Goal: Task Accomplishment & Management: Manage account settings

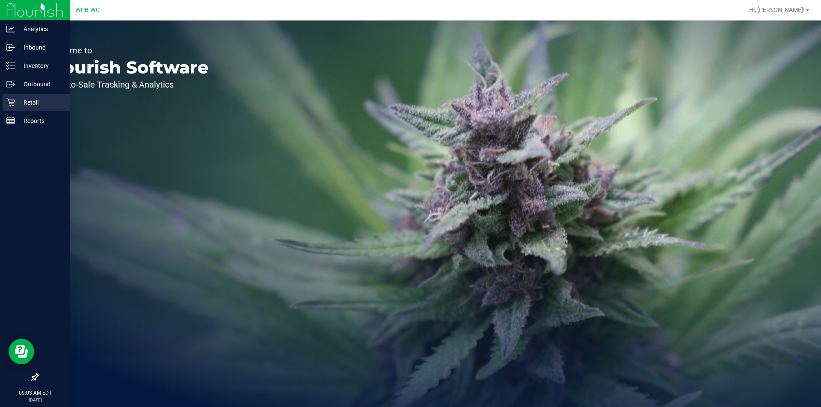
click at [43, 100] on p "Retail" at bounding box center [40, 102] width 51 height 10
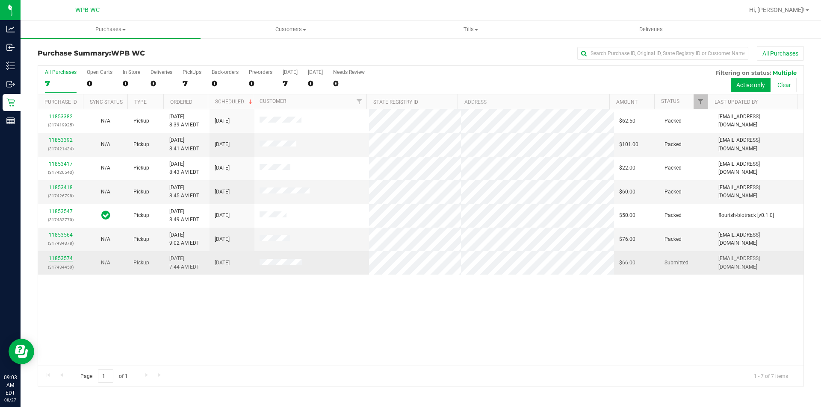
click at [65, 259] on link "11853574" at bounding box center [61, 259] width 24 height 6
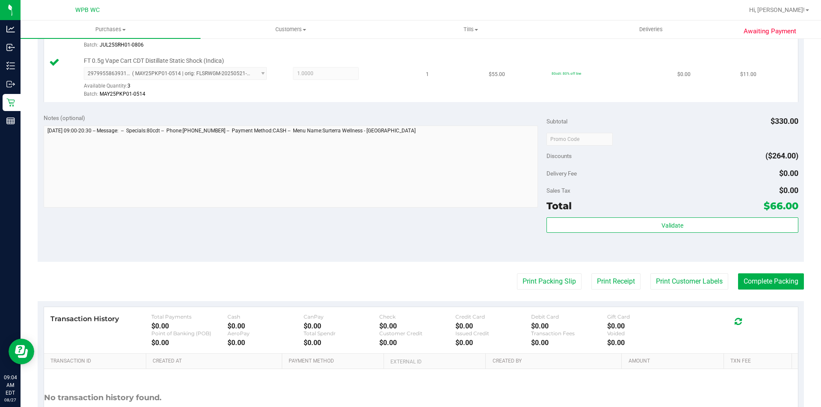
scroll to position [427, 0]
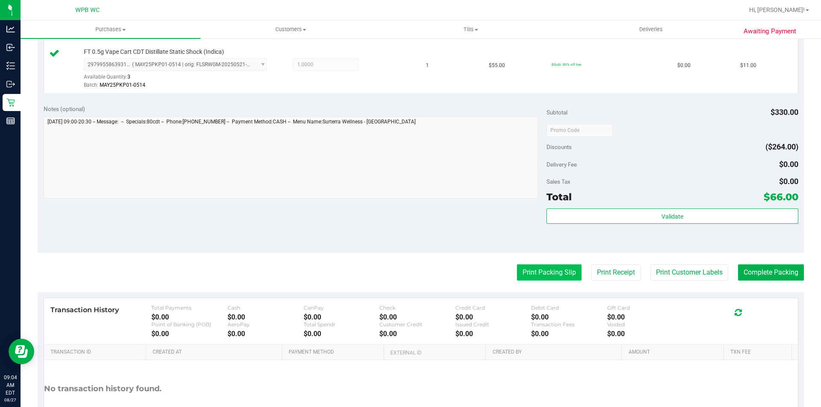
click at [556, 276] on button "Print Packing Slip" at bounding box center [549, 273] width 65 height 16
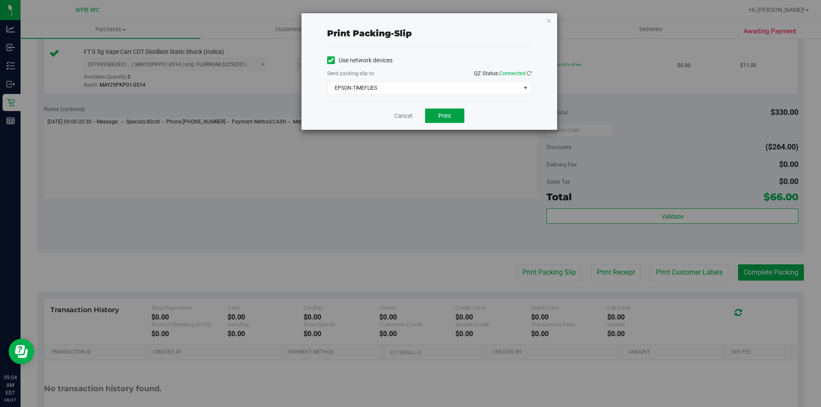
click at [435, 112] on button "Print" at bounding box center [444, 116] width 39 height 15
click at [551, 21] on icon "button" at bounding box center [549, 20] width 6 height 10
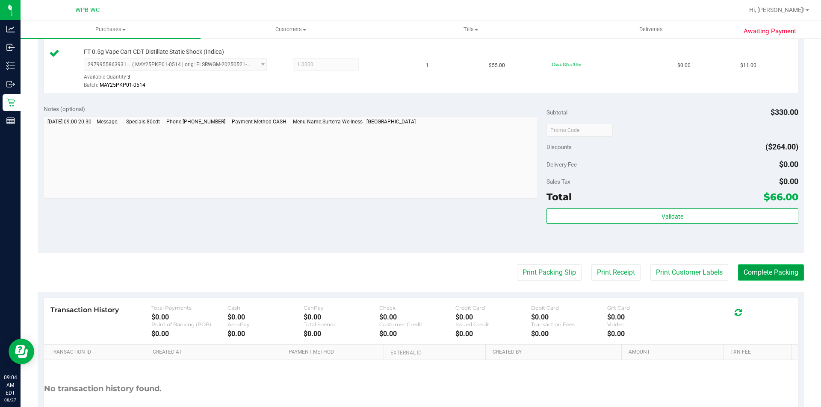
click at [781, 274] on button "Complete Packing" at bounding box center [771, 273] width 66 height 16
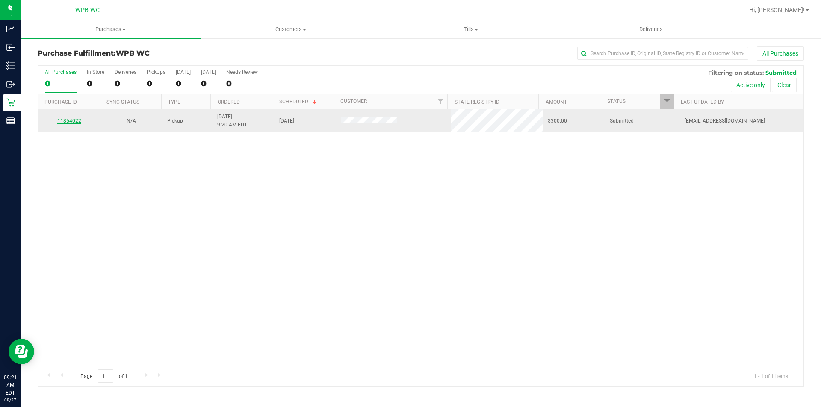
click at [73, 119] on link "11854022" at bounding box center [69, 121] width 24 height 6
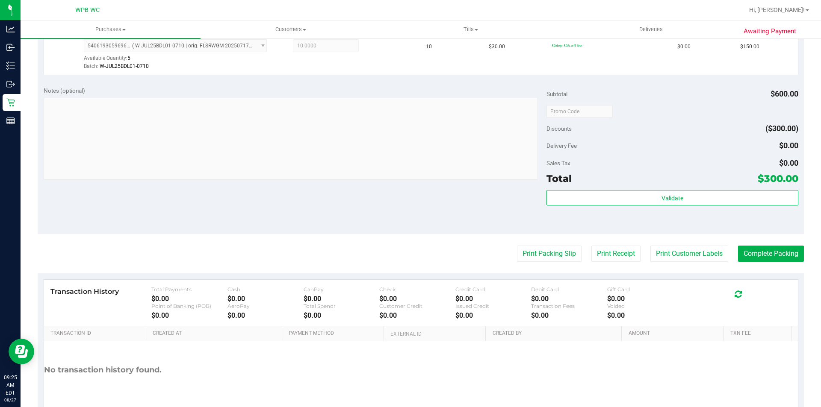
scroll to position [299, 0]
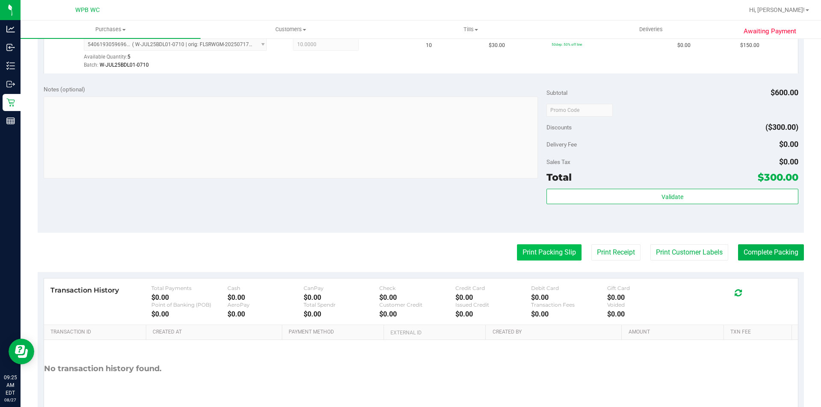
click at [521, 244] on button "Print Packing Slip" at bounding box center [549, 252] width 65 height 16
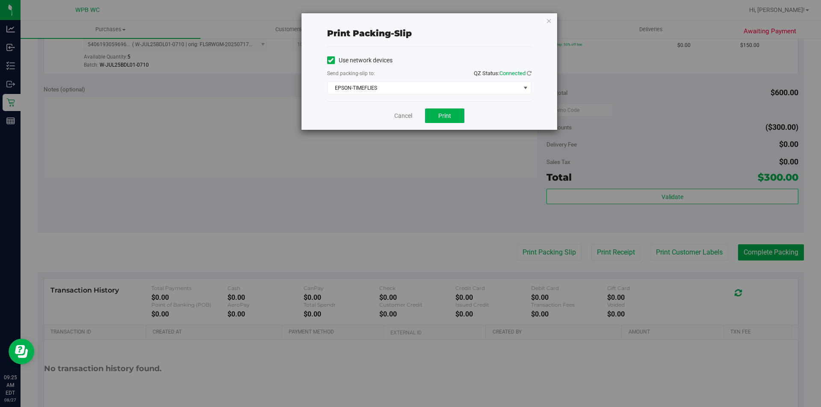
click at [436, 105] on div "Cancel Print" at bounding box center [429, 115] width 204 height 29
click at [436, 115] on button "Print" at bounding box center [444, 116] width 39 height 15
click at [550, 21] on icon "button" at bounding box center [549, 20] width 6 height 10
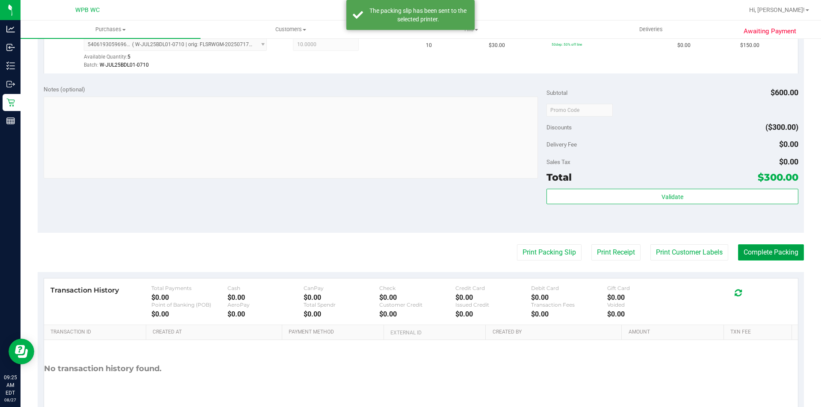
click at [784, 253] on button "Complete Packing" at bounding box center [771, 252] width 66 height 16
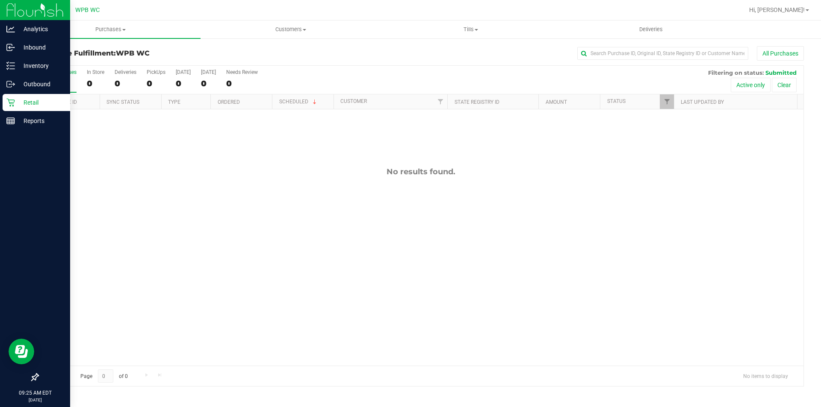
click at [1, 103] on link "Retail" at bounding box center [35, 103] width 70 height 18
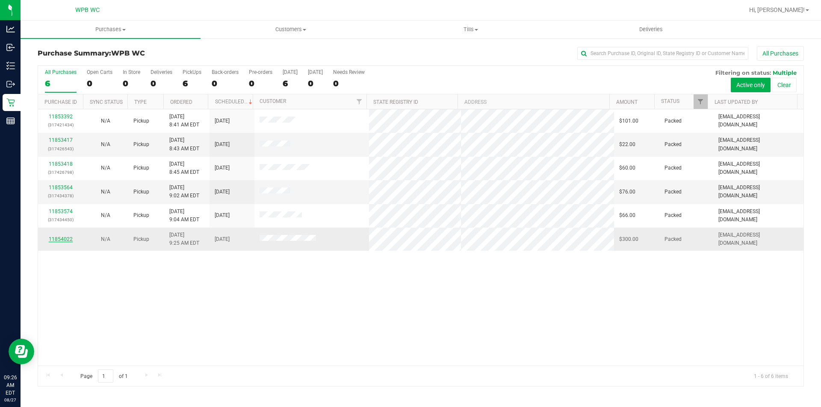
click at [63, 237] on link "11854022" at bounding box center [61, 239] width 24 height 6
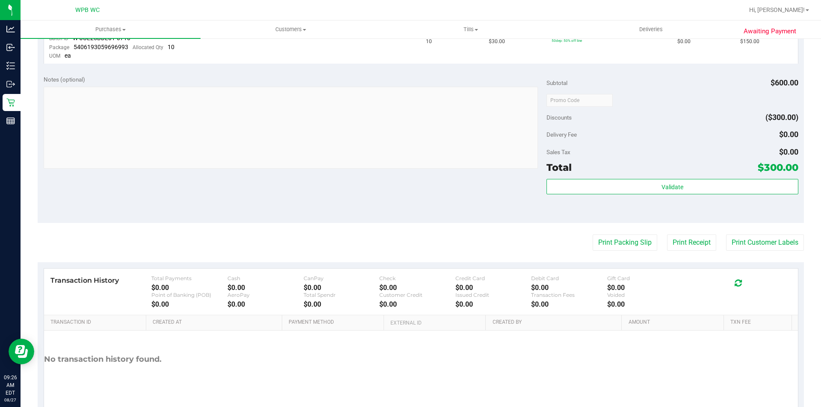
scroll to position [329, 0]
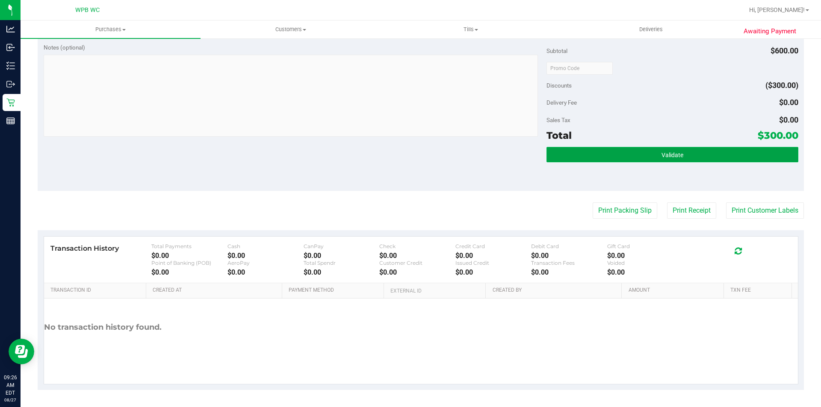
click at [691, 156] on button "Validate" at bounding box center [671, 154] width 251 height 15
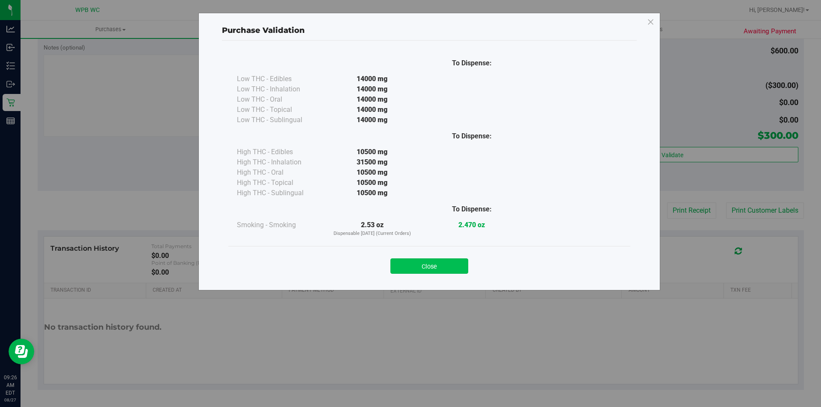
click at [450, 264] on button "Close" at bounding box center [429, 266] width 78 height 15
